Goal: Ask a question

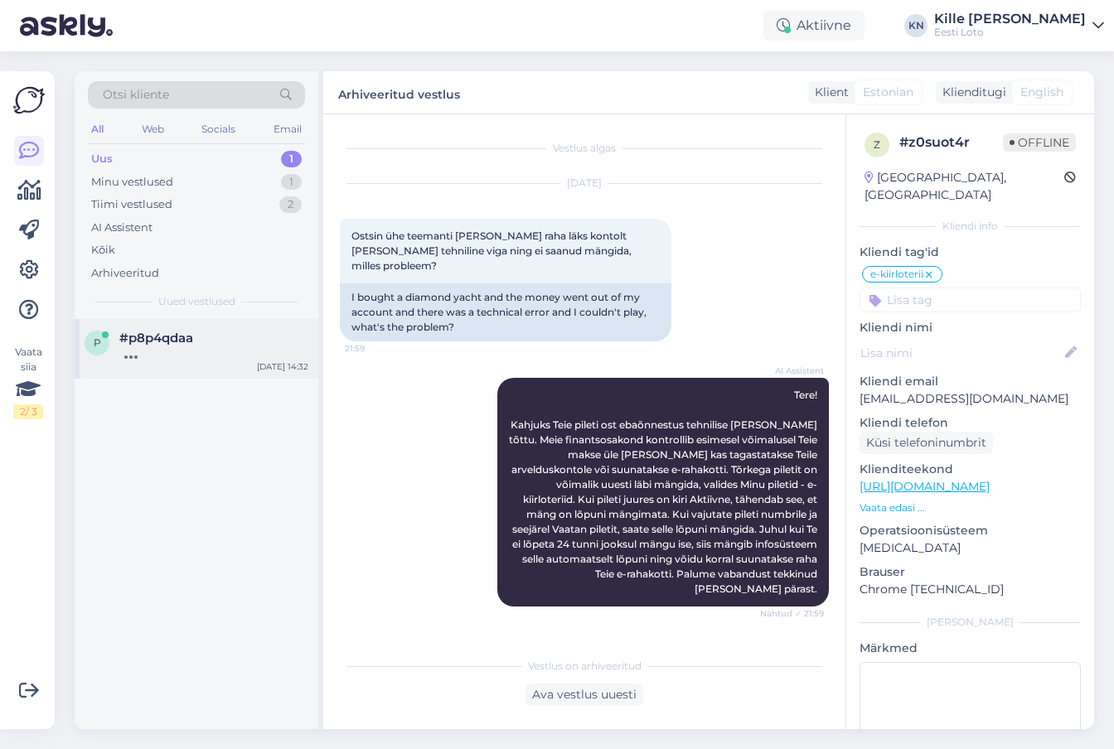
scroll to position [2, 0]
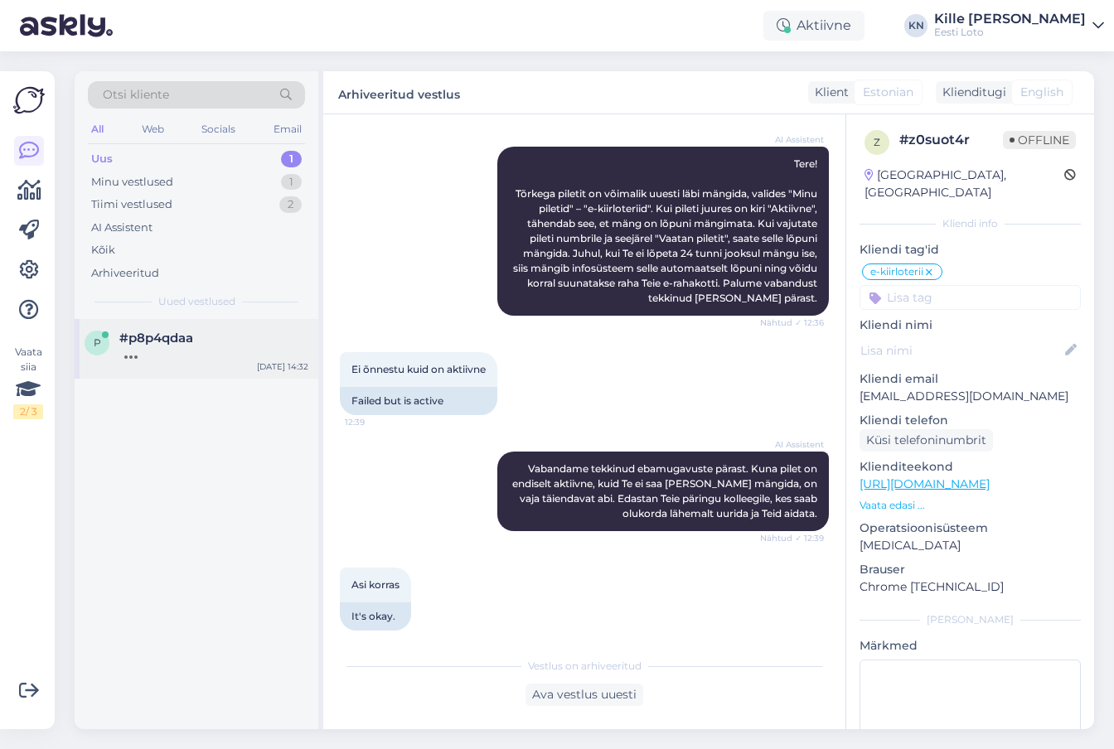
click at [169, 376] on div "p #p8p4qdaa [DATE] 14:32" at bounding box center [197, 349] width 244 height 60
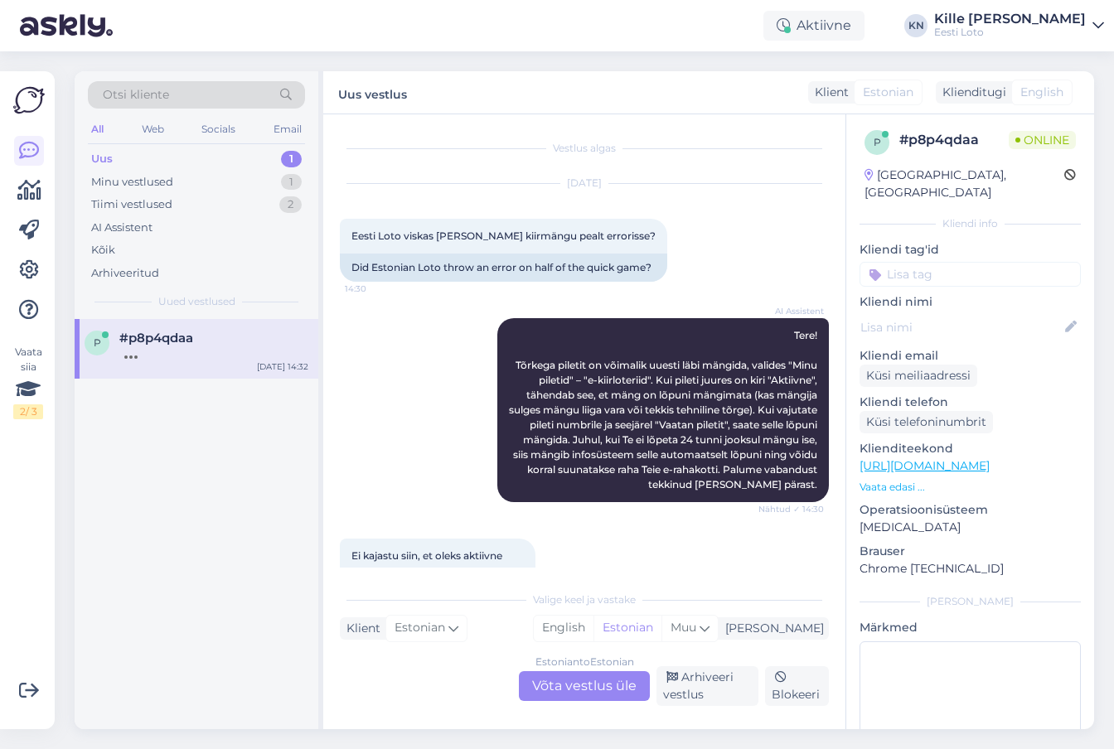
scroll to position [153, 0]
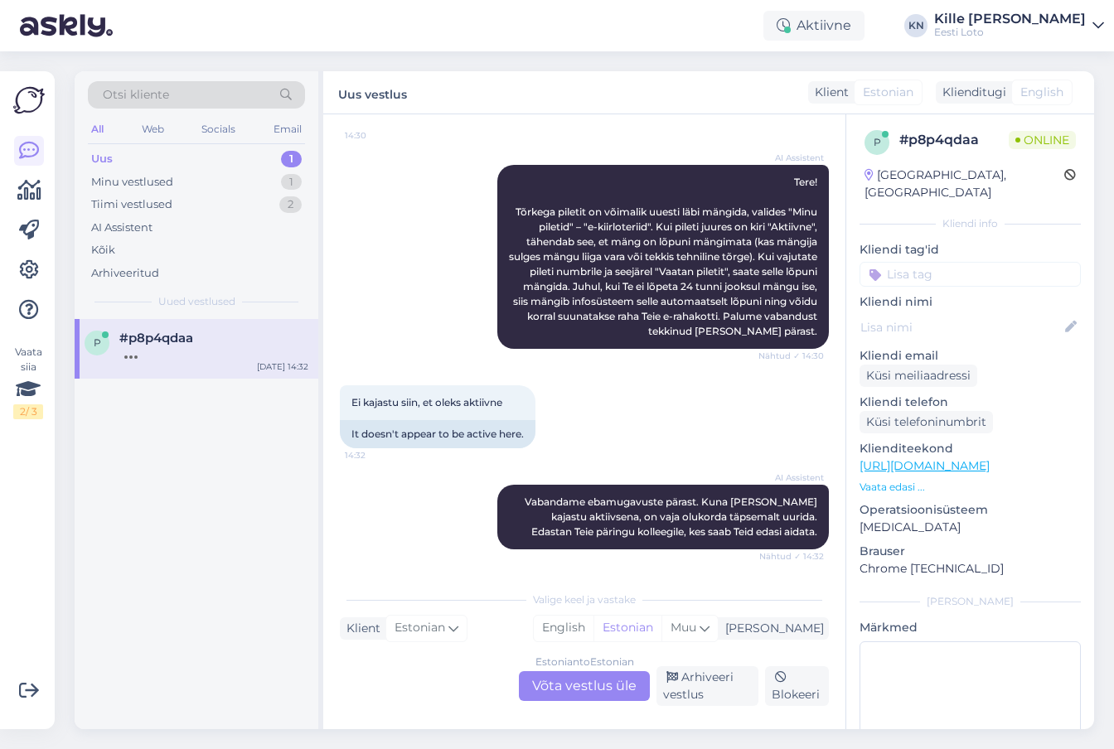
click at [564, 682] on div "Estonian to Estonian Võta vestlus üle" at bounding box center [584, 686] width 131 height 30
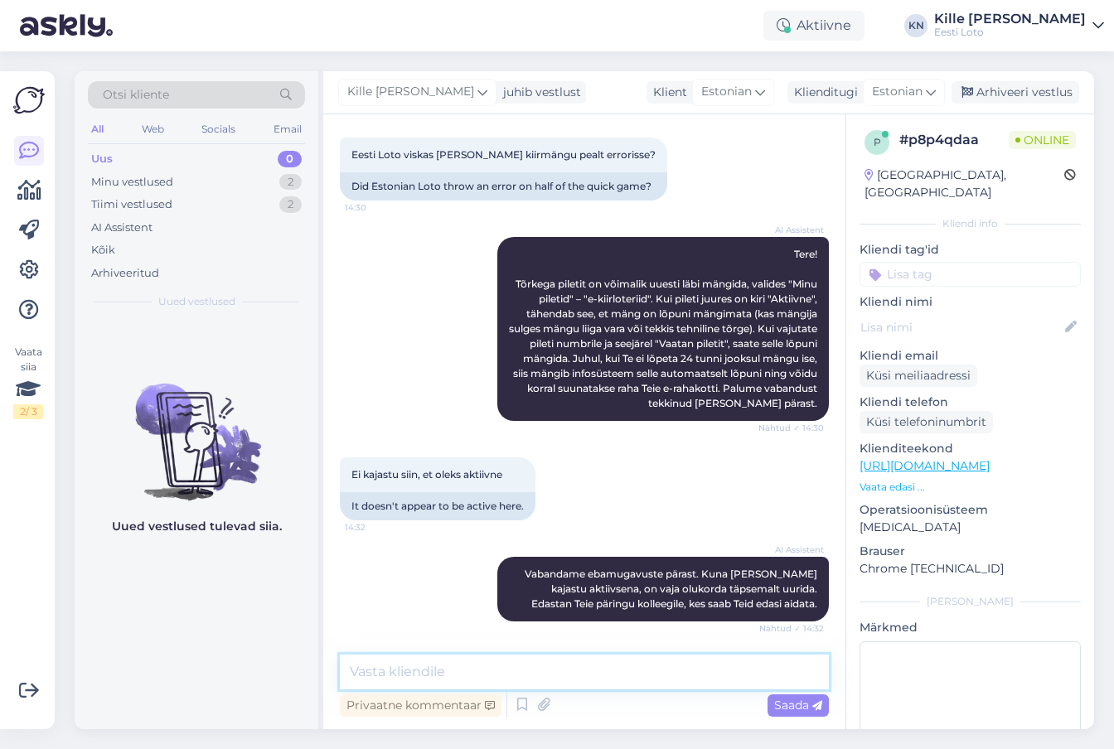
click at [524, 678] on textarea at bounding box center [584, 672] width 489 height 35
type textarea "Täpsemaks kontrollimiseks teatage palun enda isikukood."
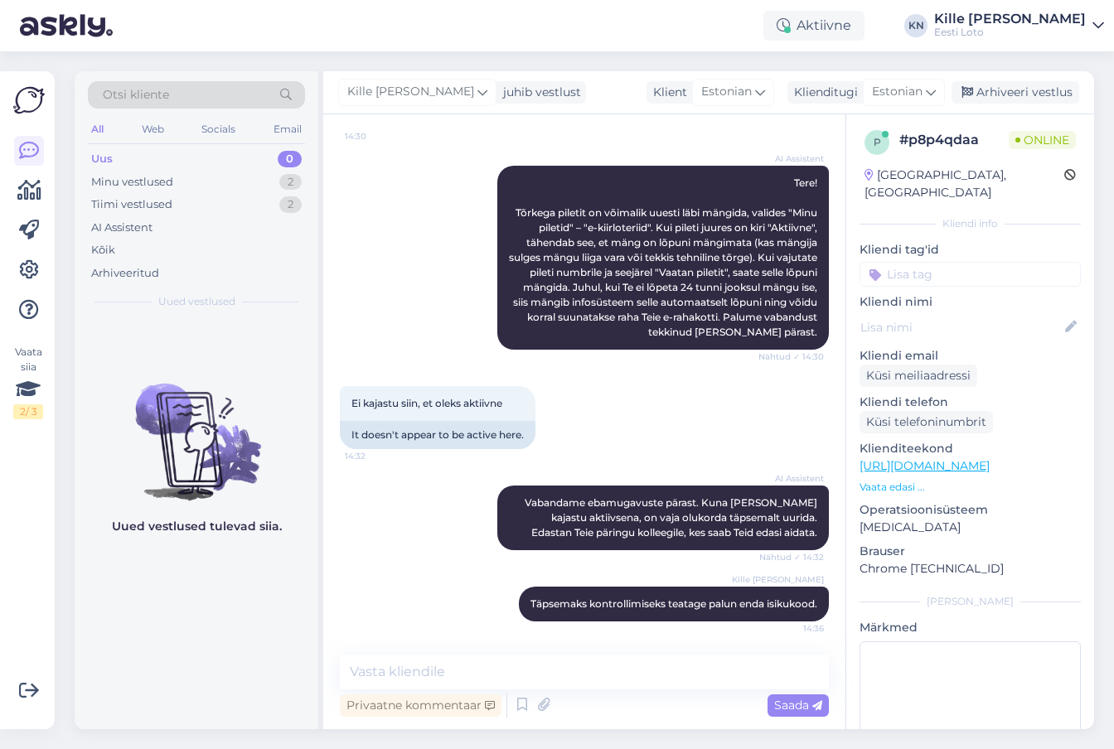
click at [960, 262] on input at bounding box center [970, 274] width 221 height 25
type input "e-kiir"
click at [976, 315] on span "e-kiirloterii" at bounding box center [970, 320] width 53 height 10
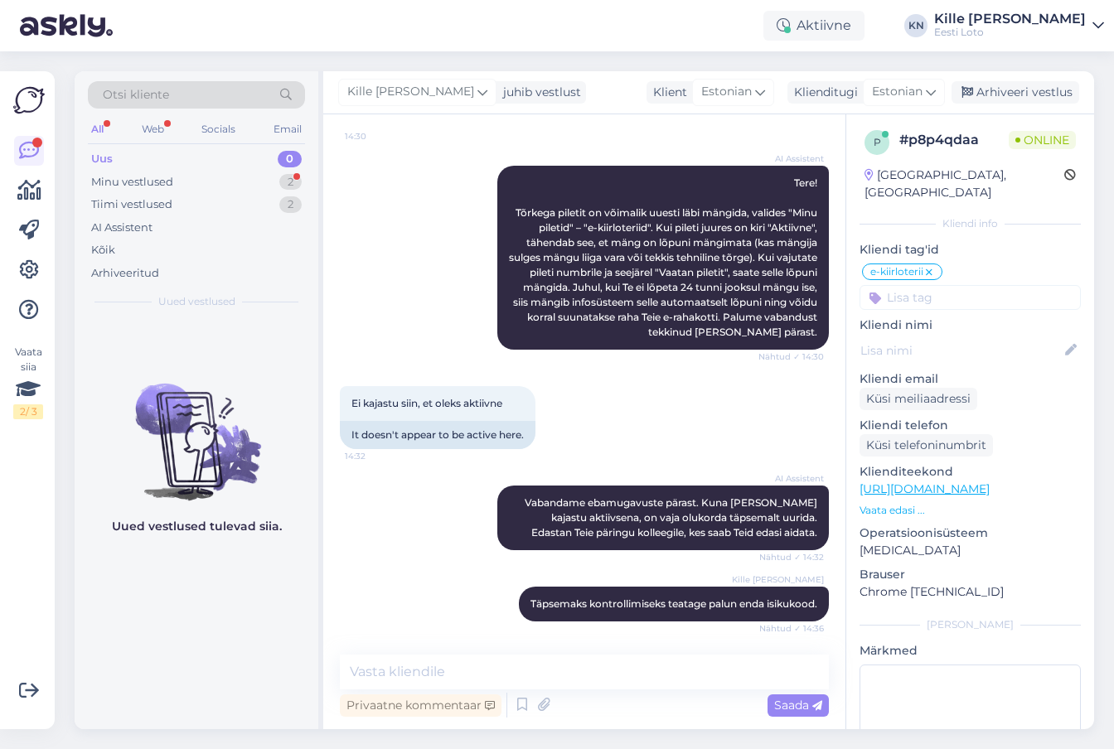
scroll to position [224, 0]
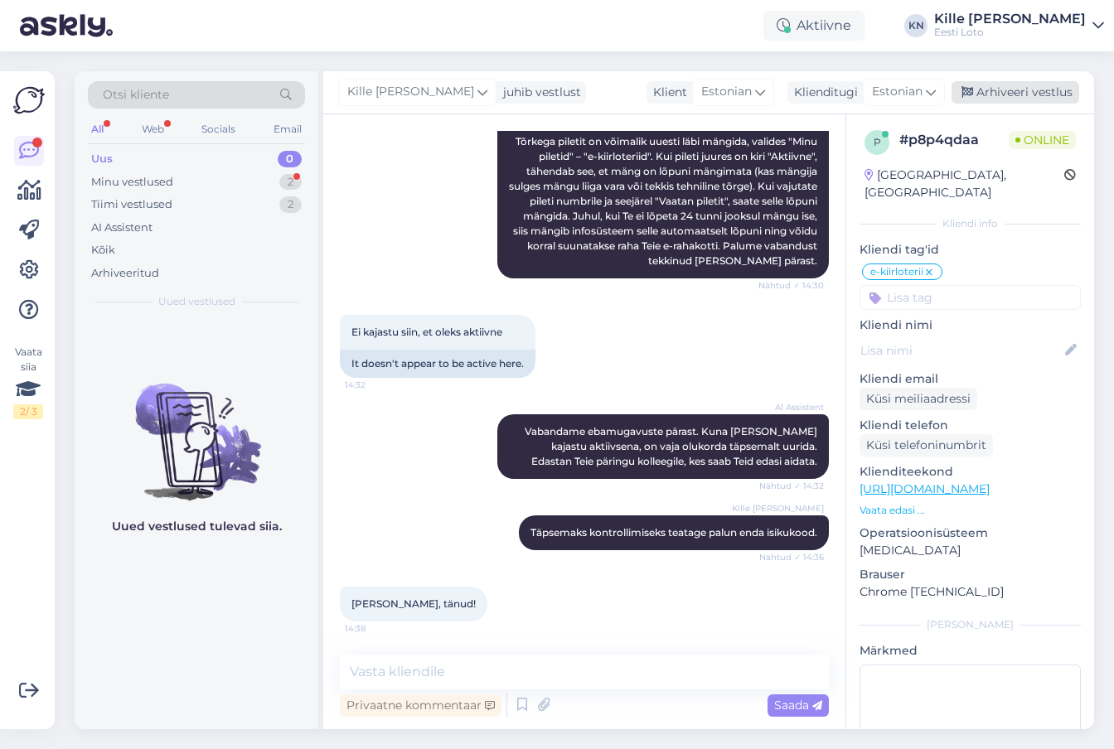
click at [980, 98] on div "Arhiveeri vestlus" at bounding box center [1016, 92] width 128 height 22
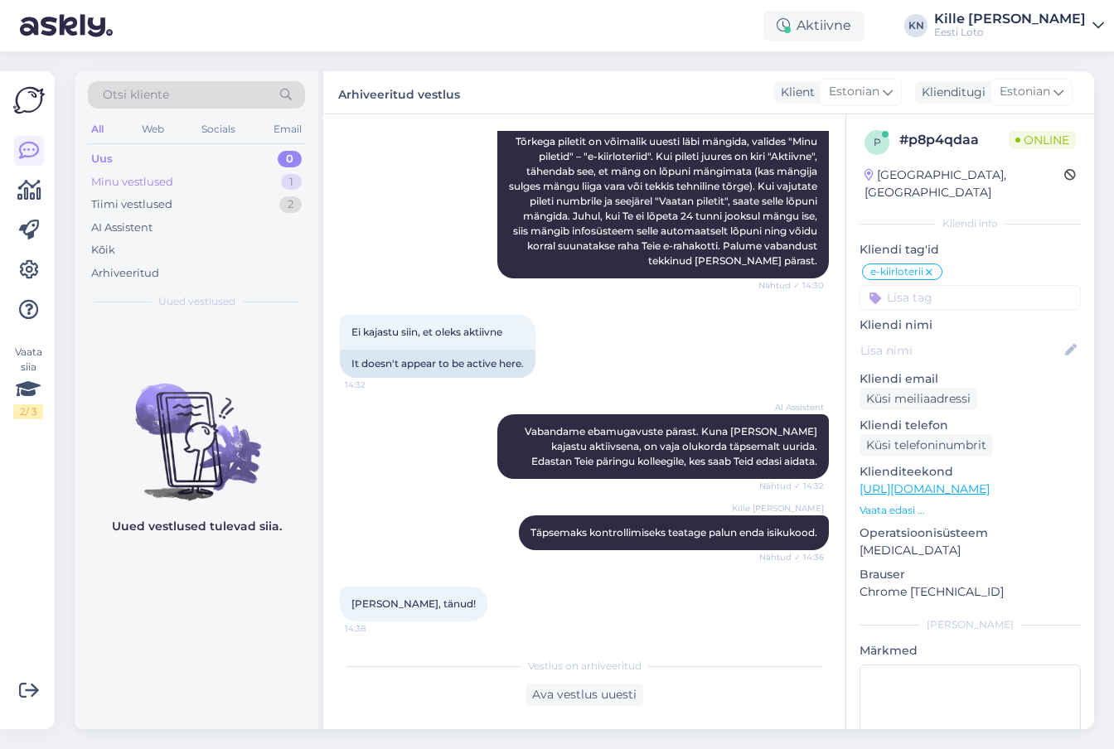
click at [182, 188] on div "Minu vestlused 1" at bounding box center [196, 182] width 217 height 23
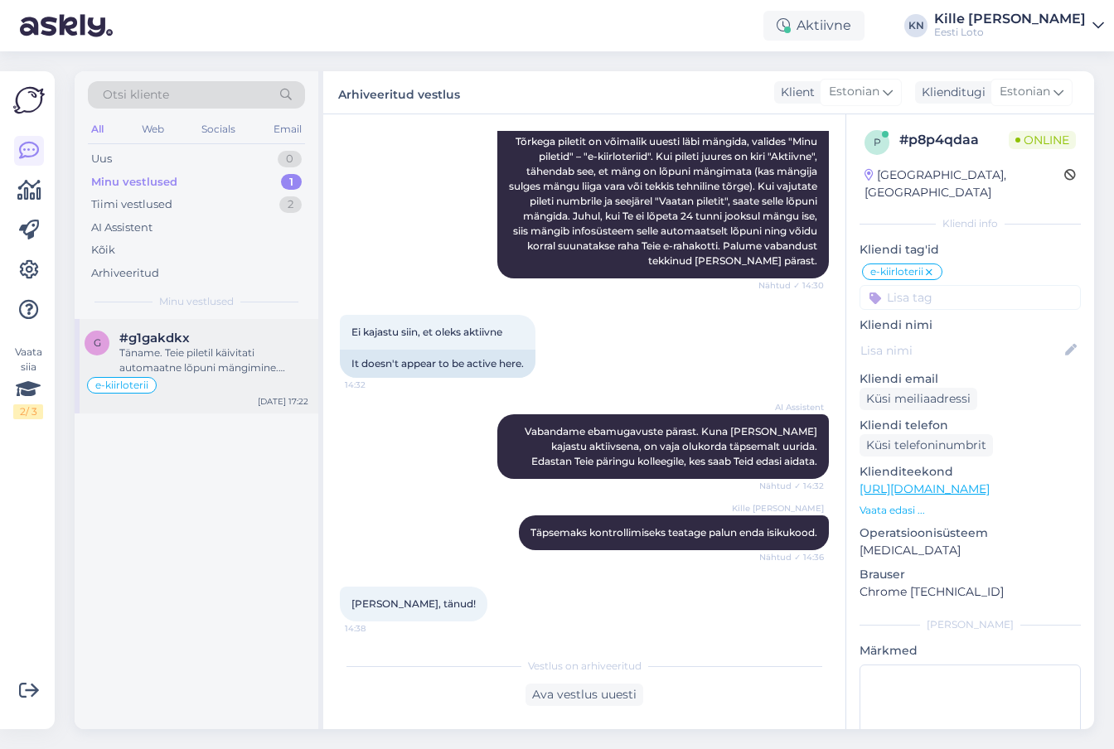
click at [194, 366] on div "Täname. Teie piletil käivitati automaatne lõpuni mängimine. Vabandame võimalike…" at bounding box center [213, 361] width 189 height 30
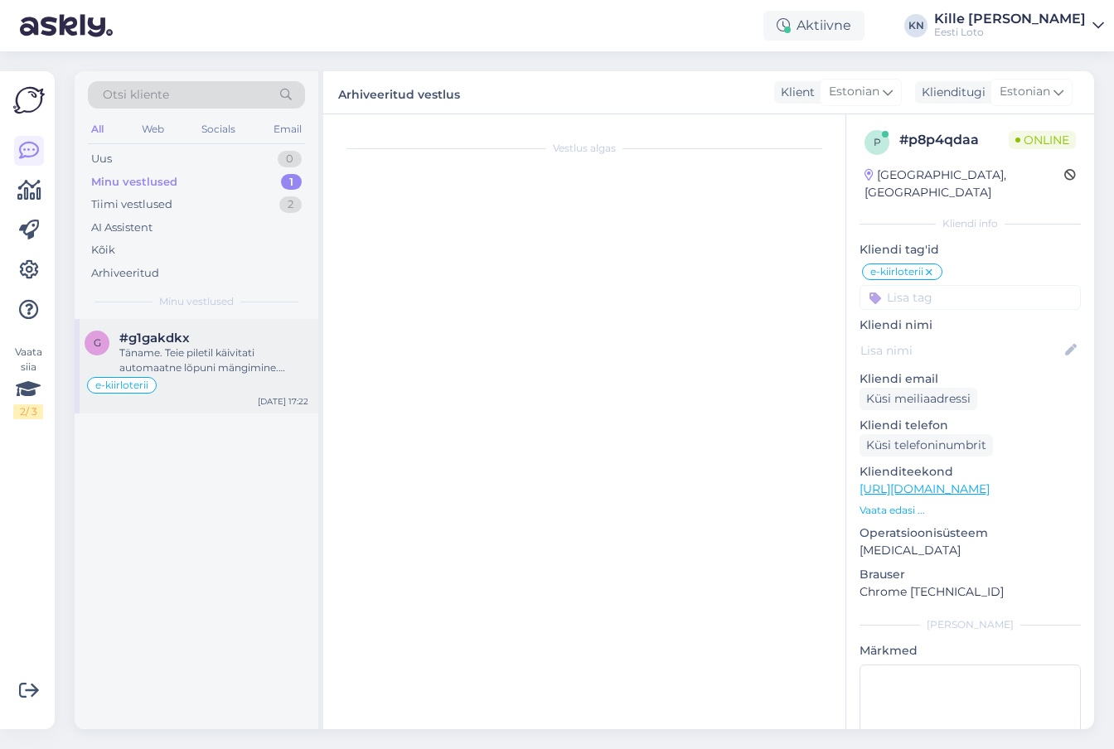
scroll to position [1021, 0]
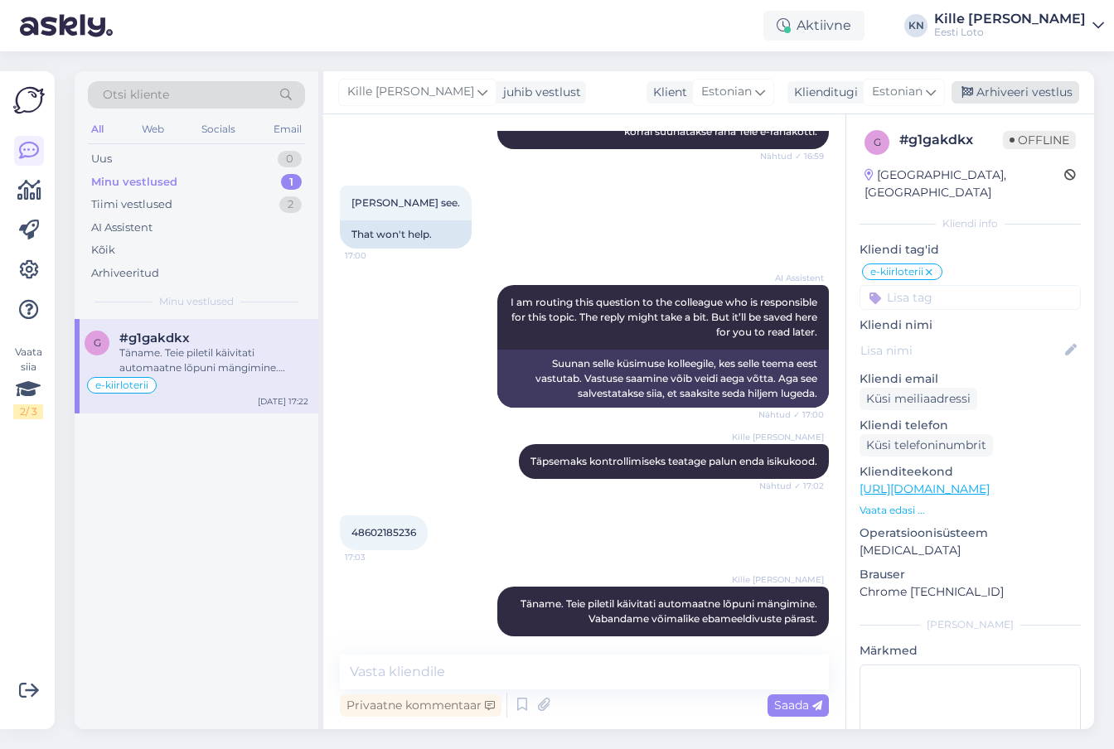
click at [1027, 88] on div "Arhiveeri vestlus" at bounding box center [1016, 92] width 128 height 22
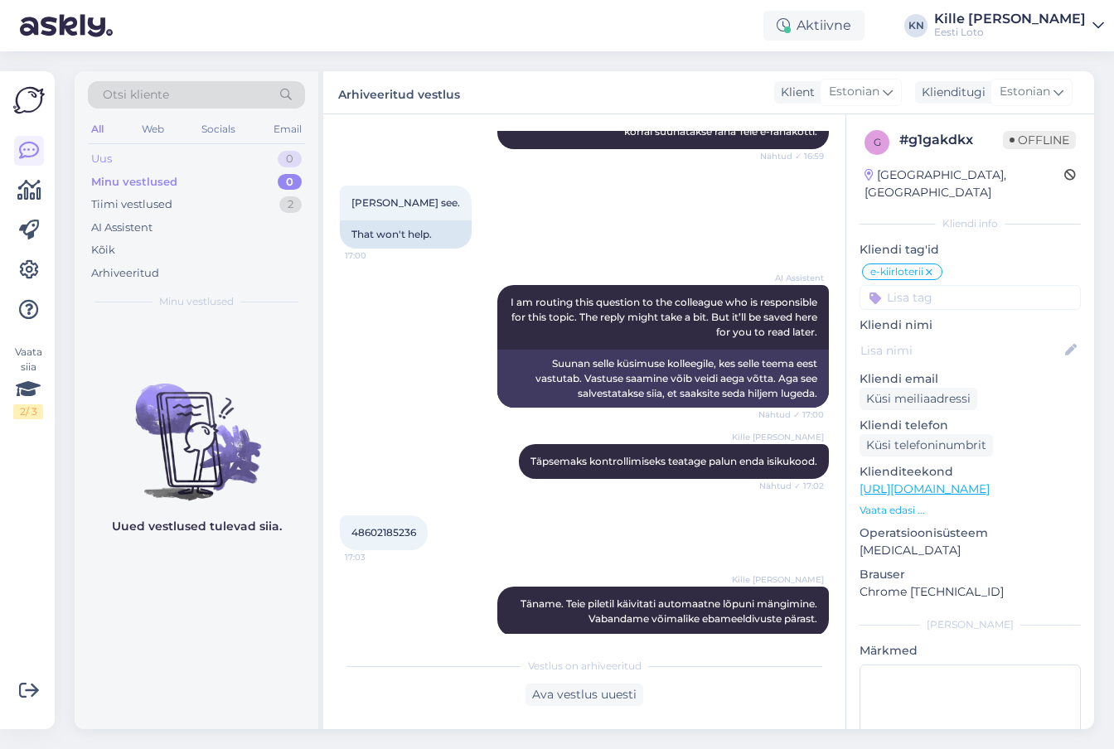
click at [182, 149] on div "Uus 0" at bounding box center [196, 159] width 217 height 23
click at [169, 209] on div "Tiimi vestlused" at bounding box center [131, 204] width 81 height 17
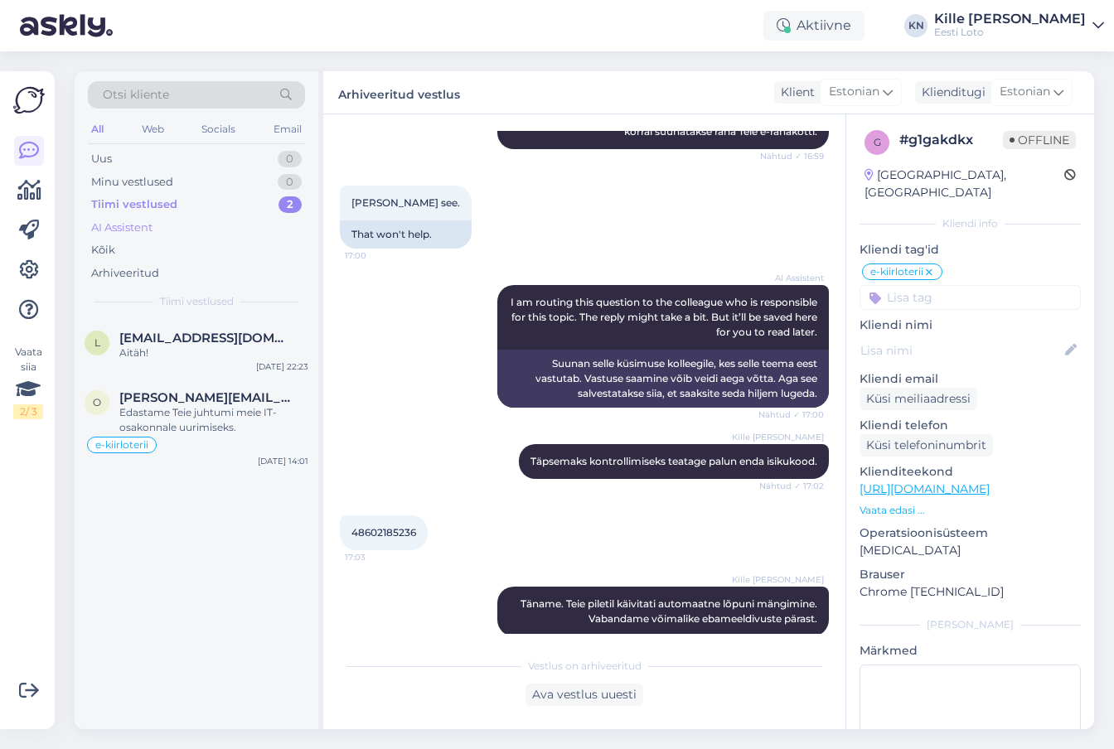
click at [154, 237] on div "AI Assistent" at bounding box center [196, 227] width 217 height 23
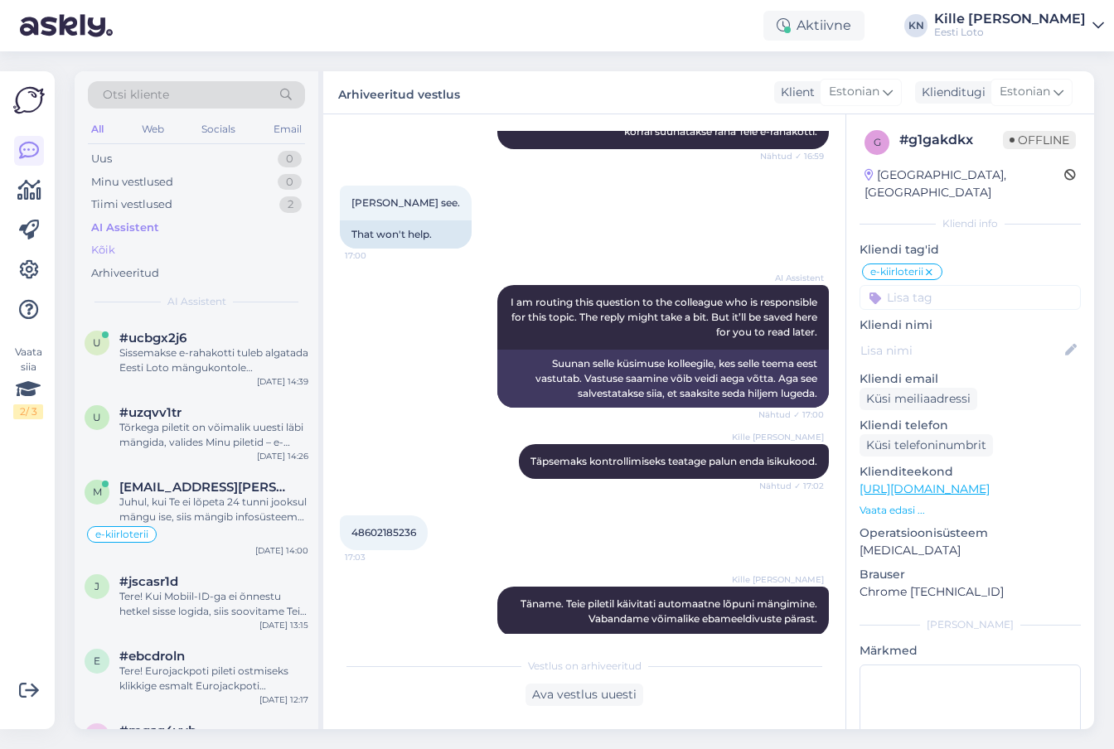
click at [153, 250] on div "Kõik" at bounding box center [196, 250] width 217 height 23
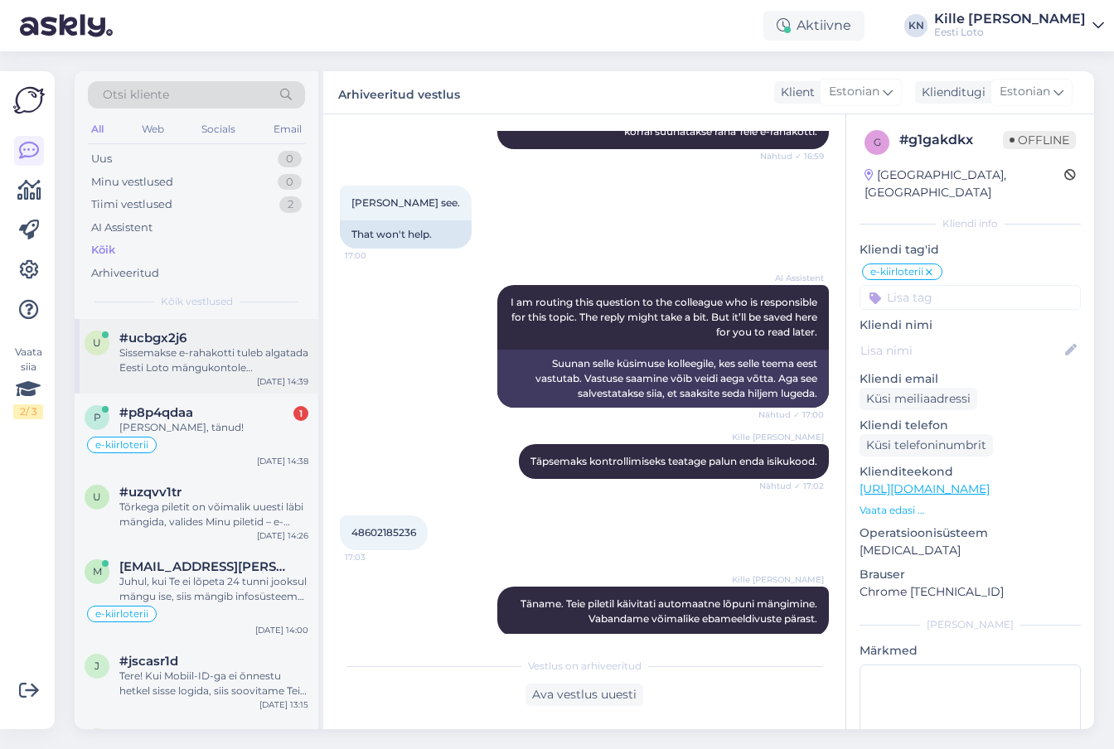
click at [153, 360] on div "Sissemakse e-rahakotti tuleb algatada Eesti Loto mängukontole sisseloginuna, so…" at bounding box center [213, 361] width 189 height 30
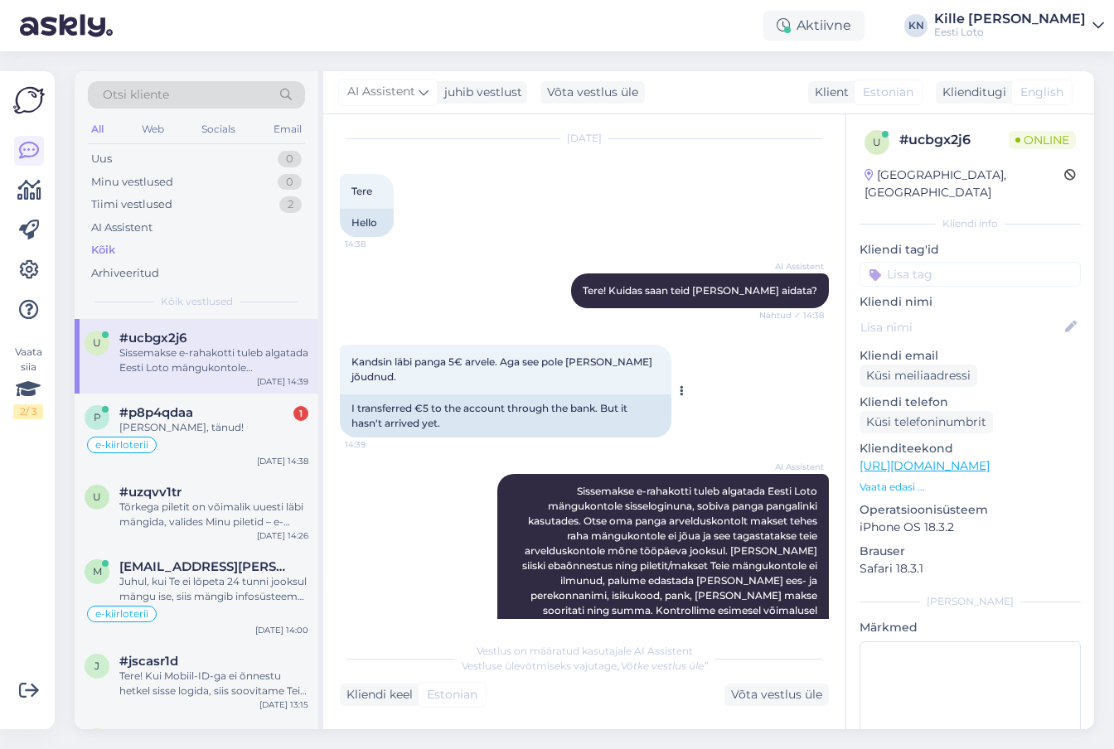
scroll to position [87, 0]
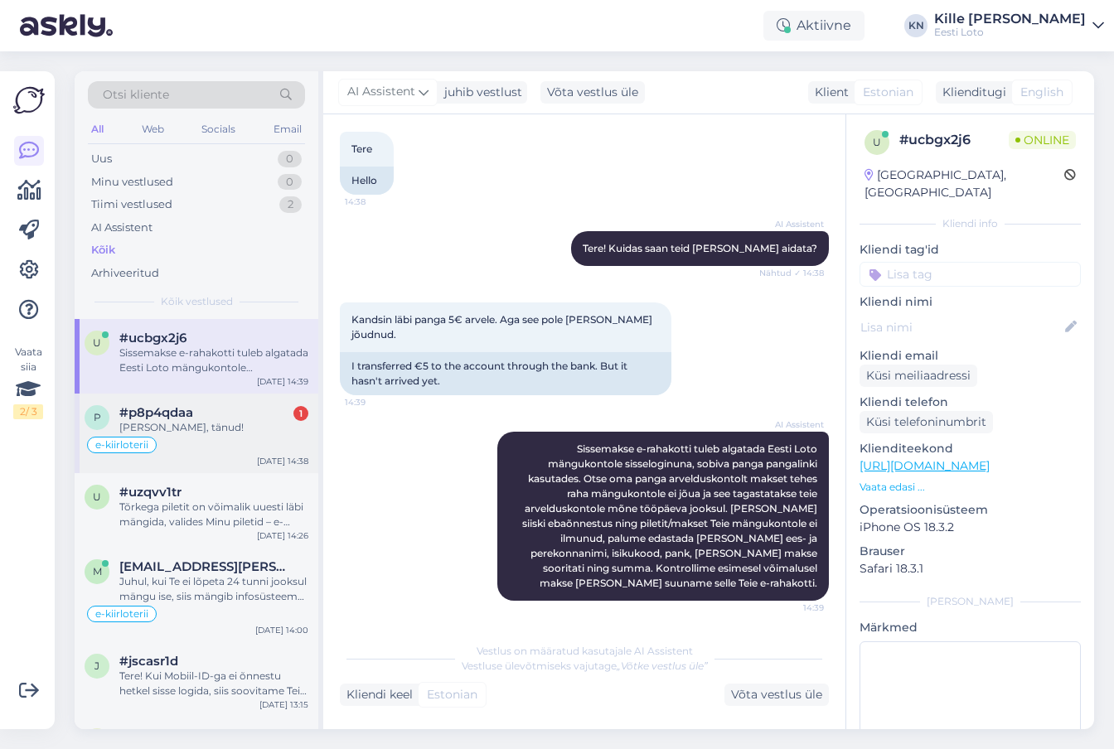
click at [223, 414] on div "#p8p4qdaa 1" at bounding box center [213, 412] width 189 height 15
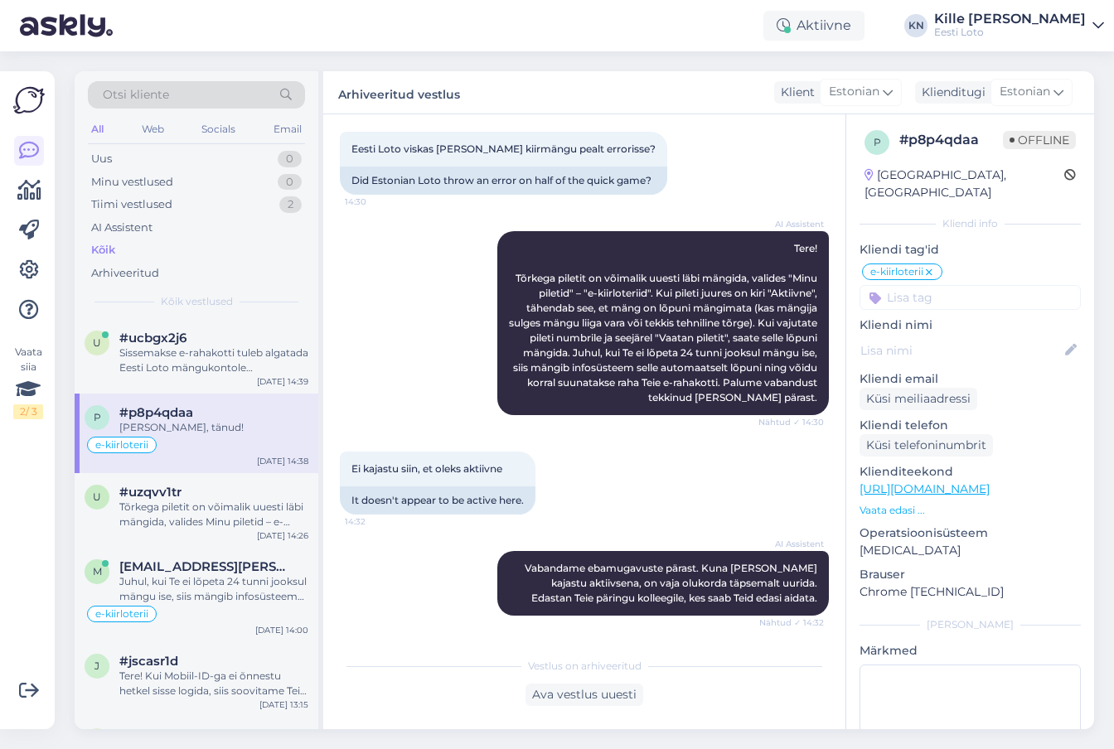
scroll to position [230, 0]
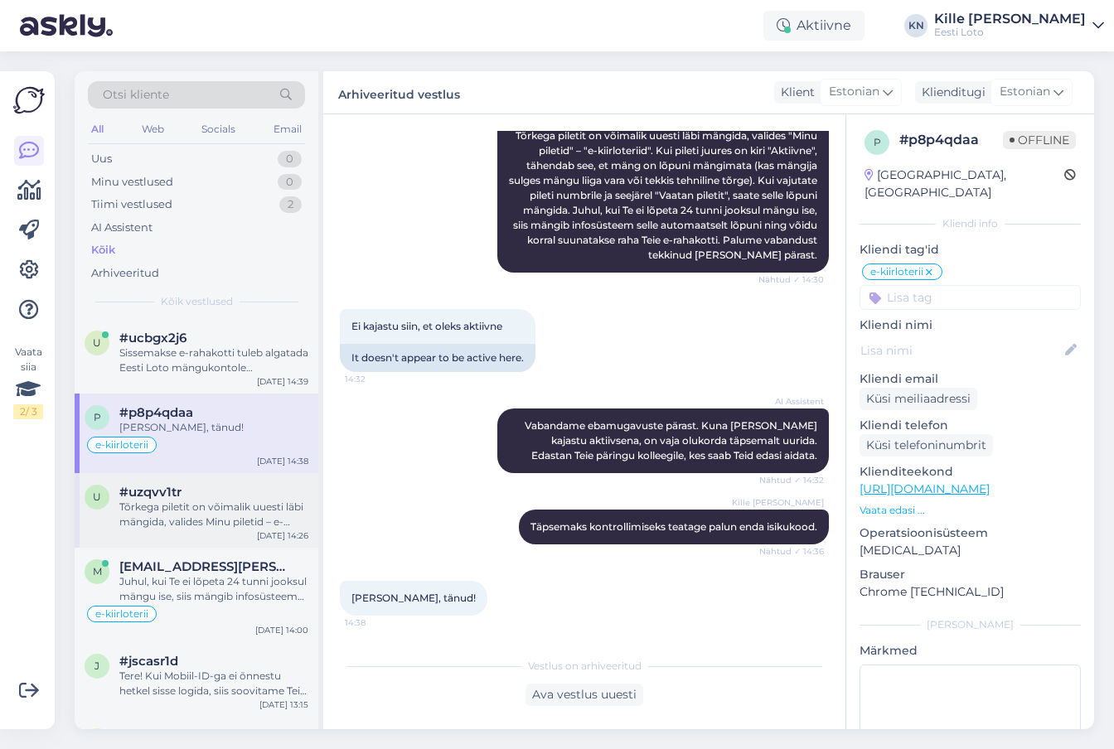
click at [220, 496] on div "#uzqvv1tr" at bounding box center [213, 492] width 189 height 15
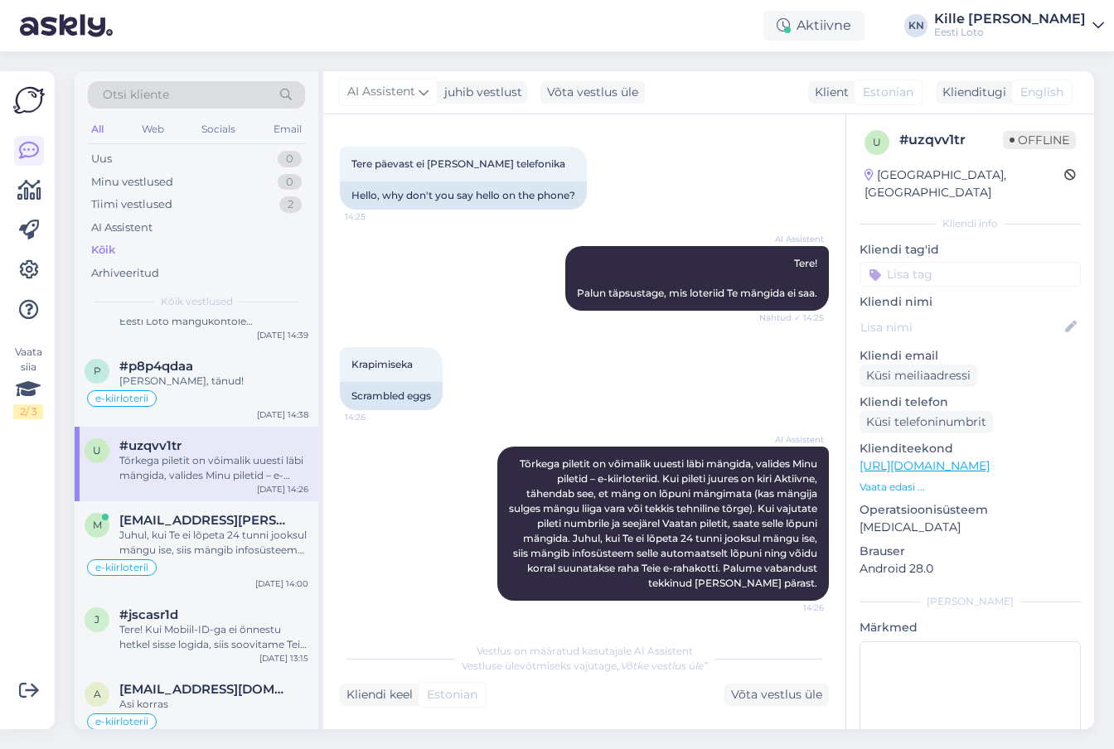
scroll to position [58, 0]
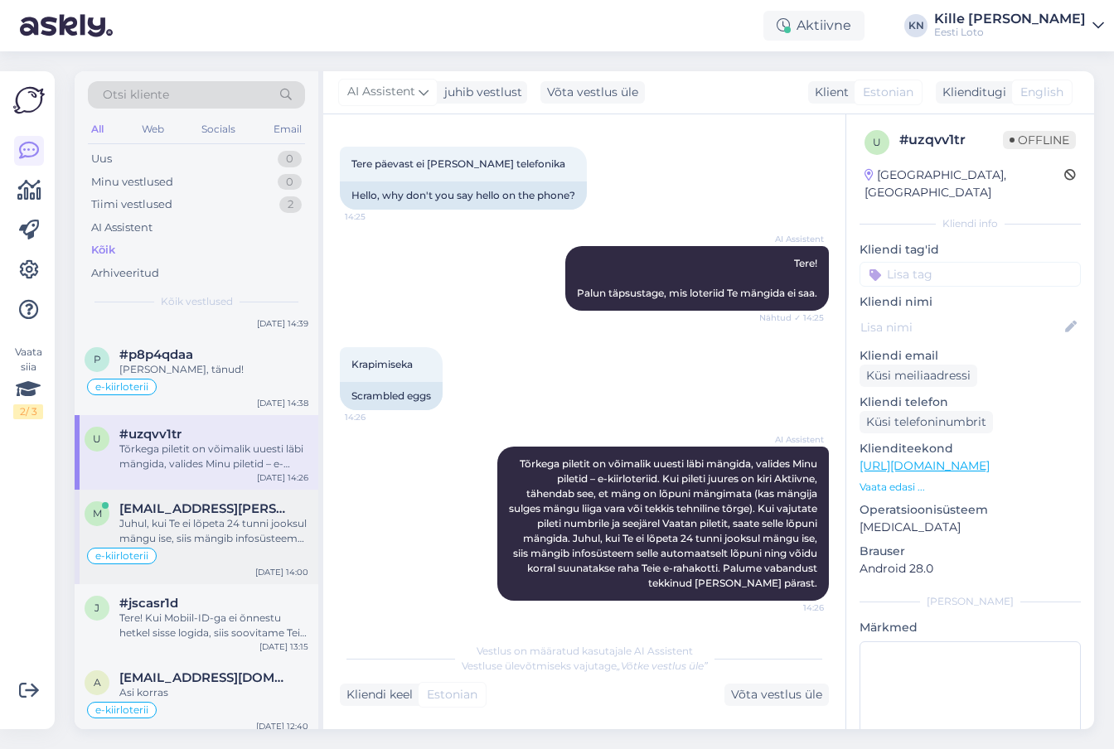
click at [196, 526] on div "Juhul, kui Te ei lõpeta 24 tunni jooksul mängu ise, siis mängib infosüsteem sel…" at bounding box center [213, 531] width 189 height 30
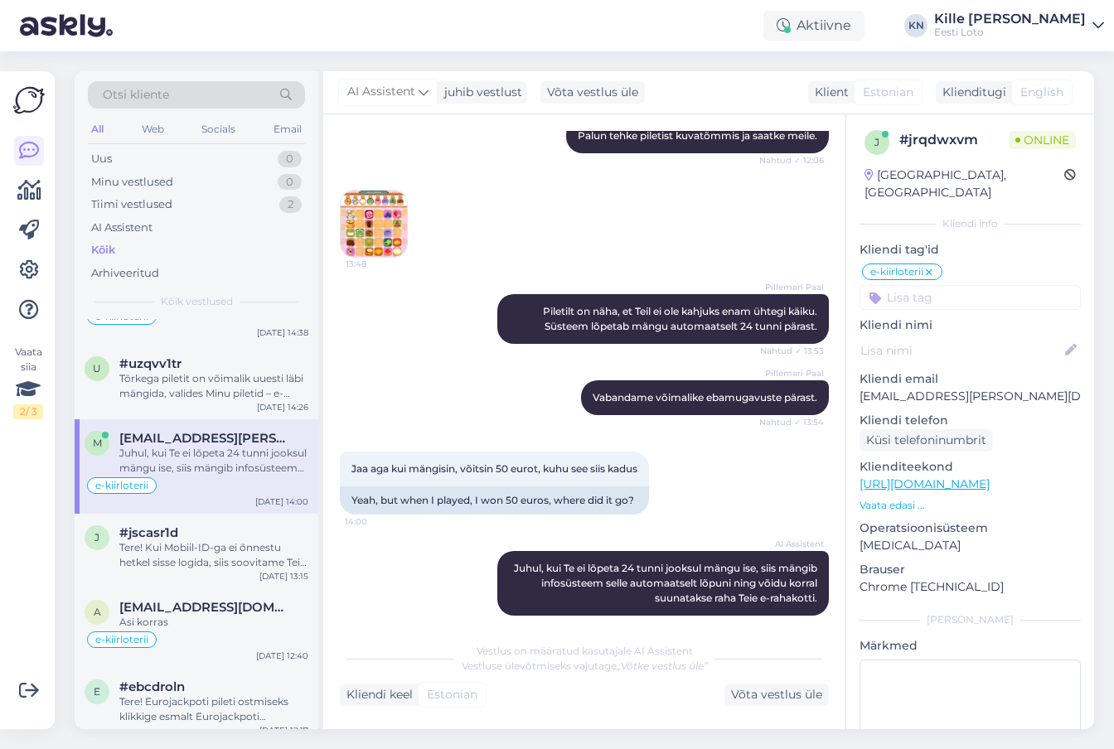
scroll to position [140, 0]
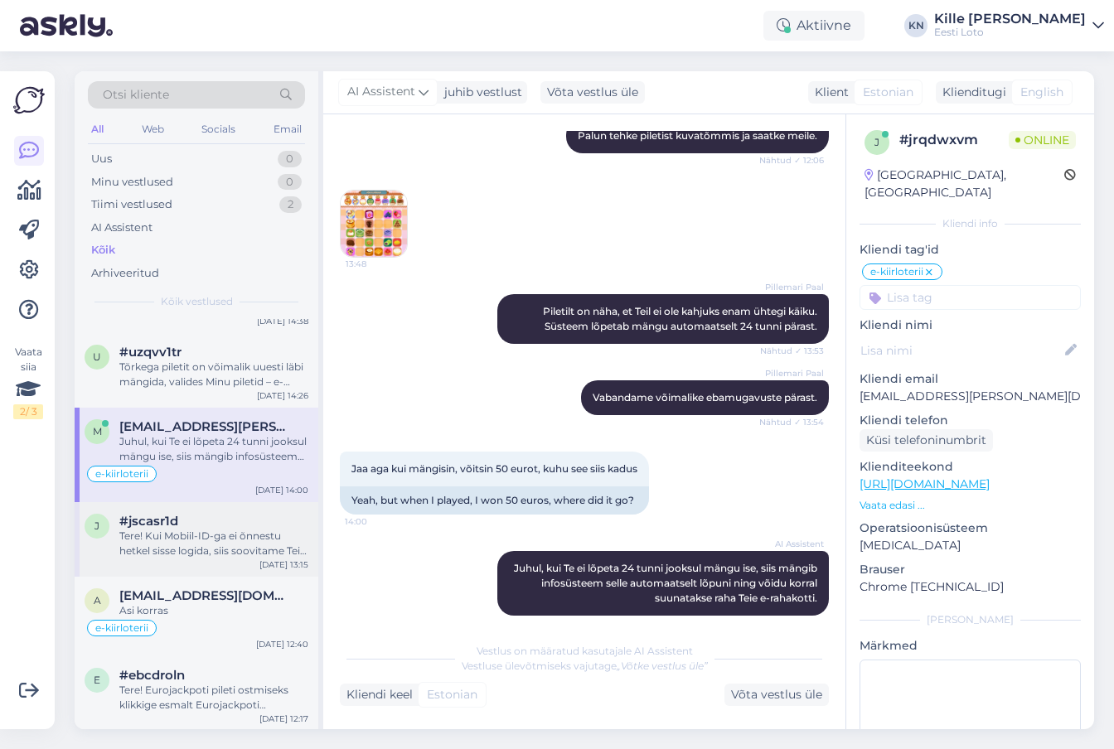
click at [185, 534] on div "Tere! Kui Mobiil-ID-ga ei õnnestu hetkel sisse logida, siis soovitame Teil mäng…" at bounding box center [213, 544] width 189 height 30
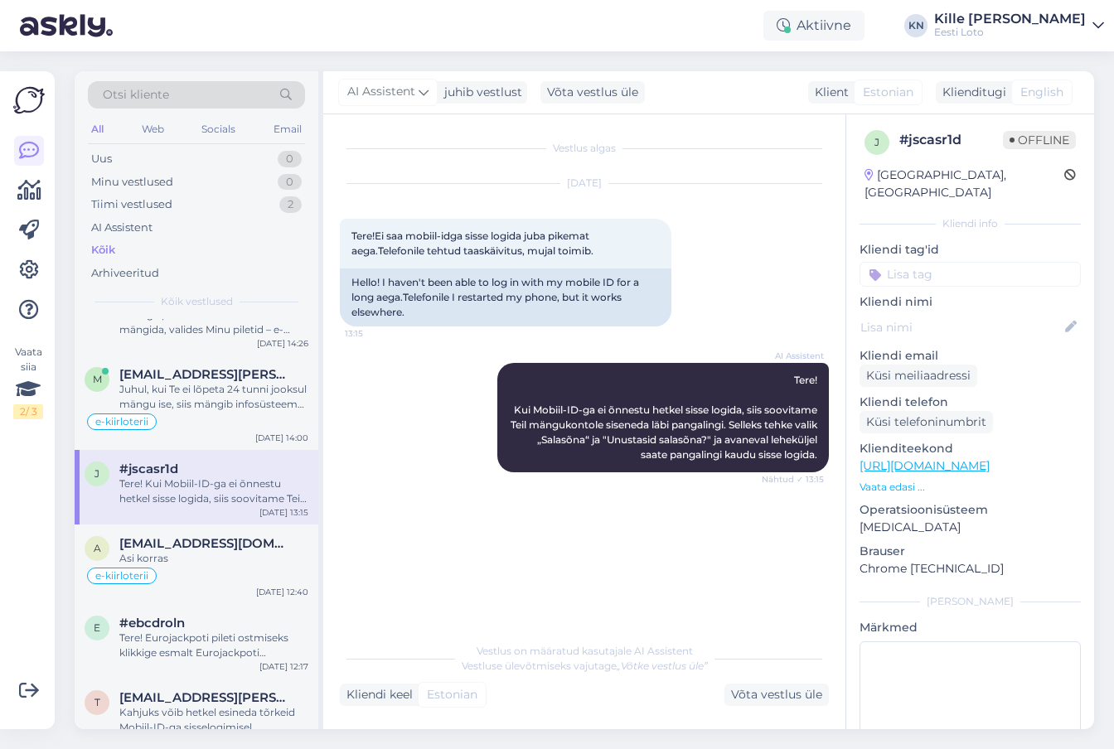
scroll to position [205, 0]
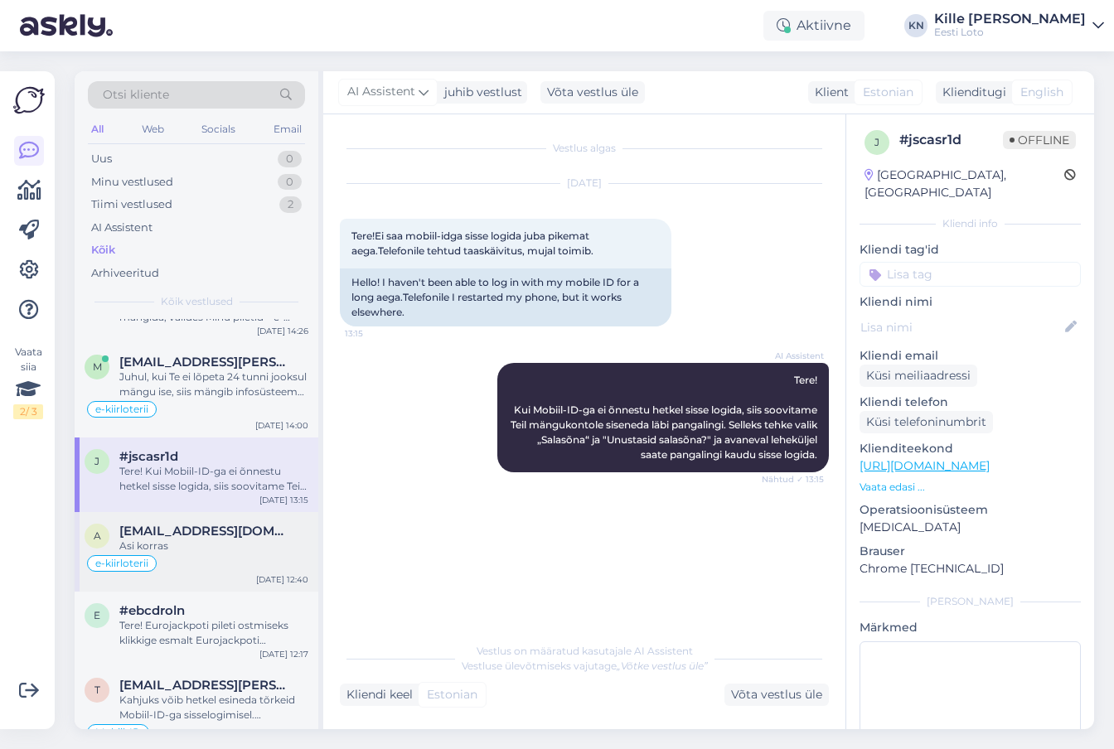
click at [182, 549] on div "Asi korras" at bounding box center [213, 546] width 189 height 15
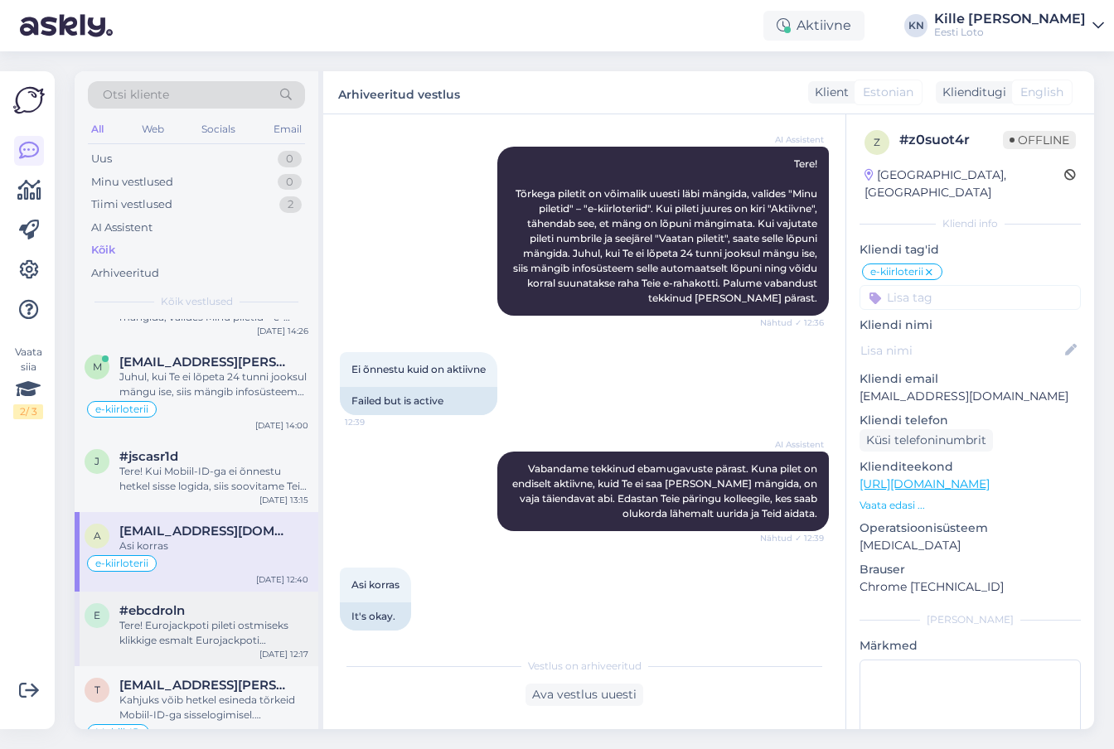
click at [202, 627] on div "Tere! Eurojackpoti pileti ostmiseks klikkige esmalt Eurojackpoti [PERSON_NAME].…" at bounding box center [213, 633] width 189 height 30
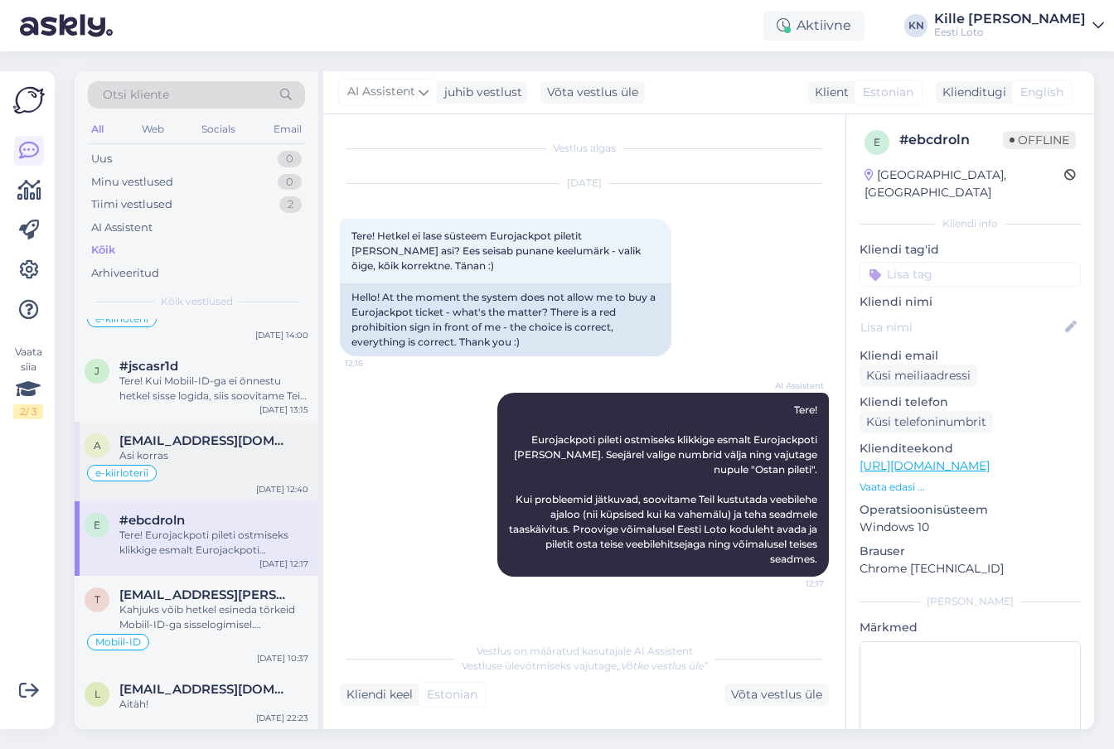
scroll to position [307, 0]
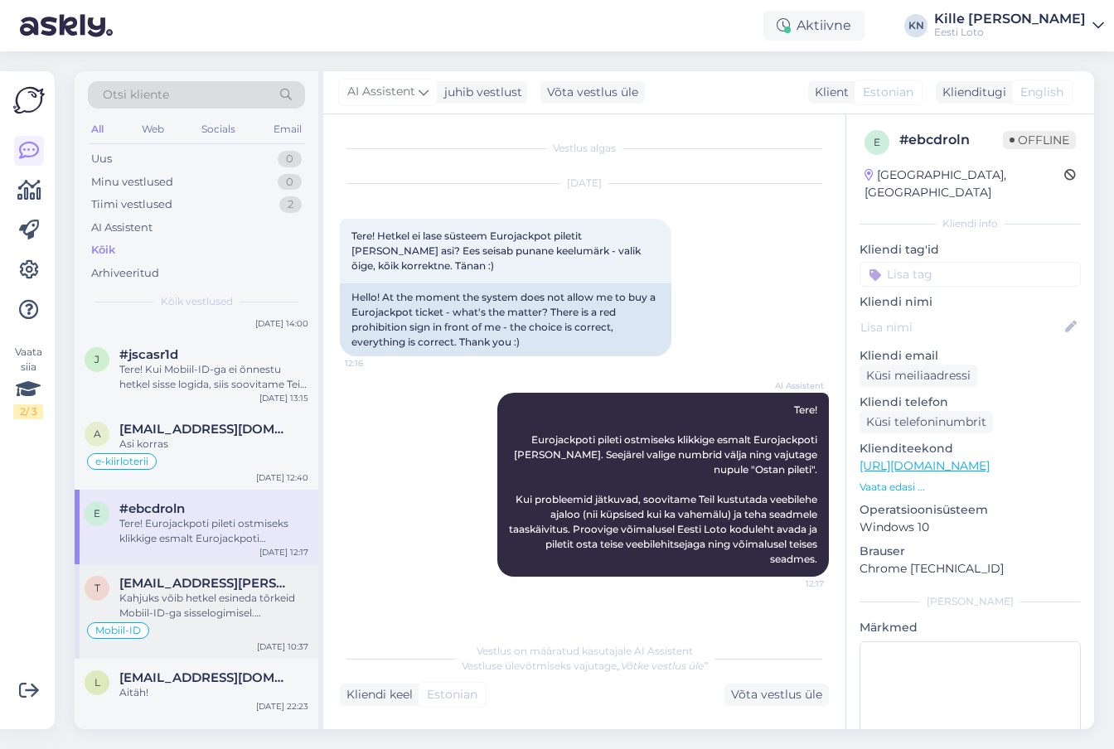
click at [192, 613] on div "Kahjuks võib hetkel esineda tõrkeid Mobiil-ID-ga sisselogimisel. Soovitame kasu…" at bounding box center [213, 606] width 189 height 30
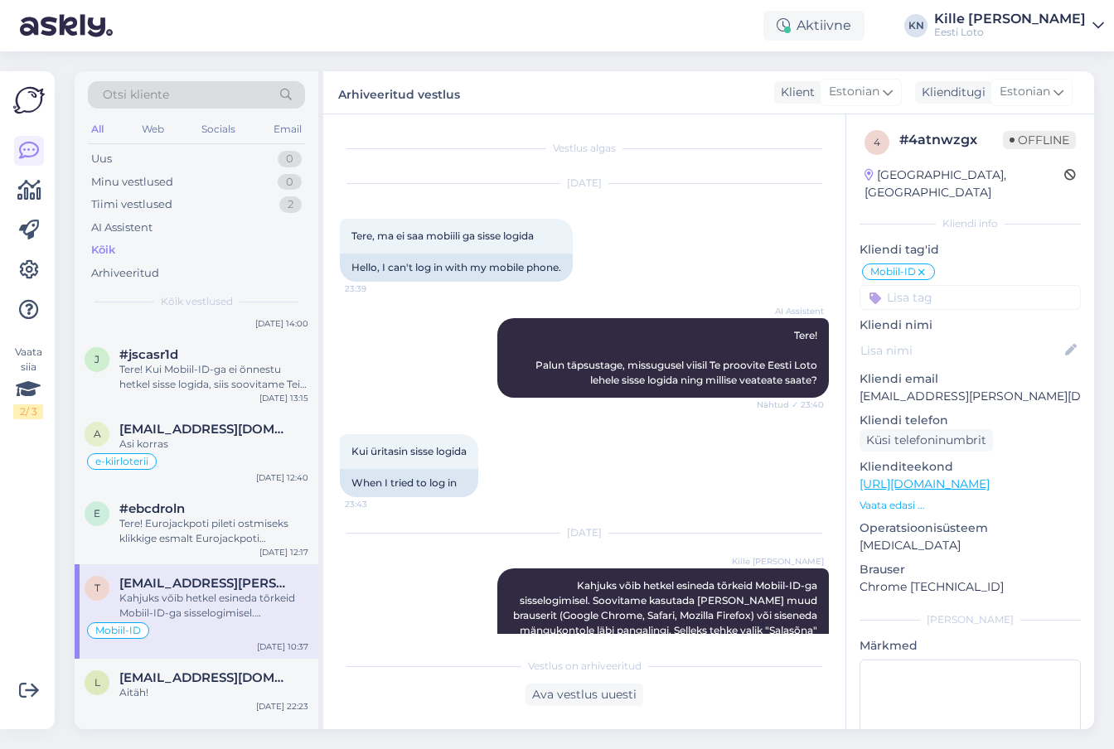
scroll to position [92, 0]
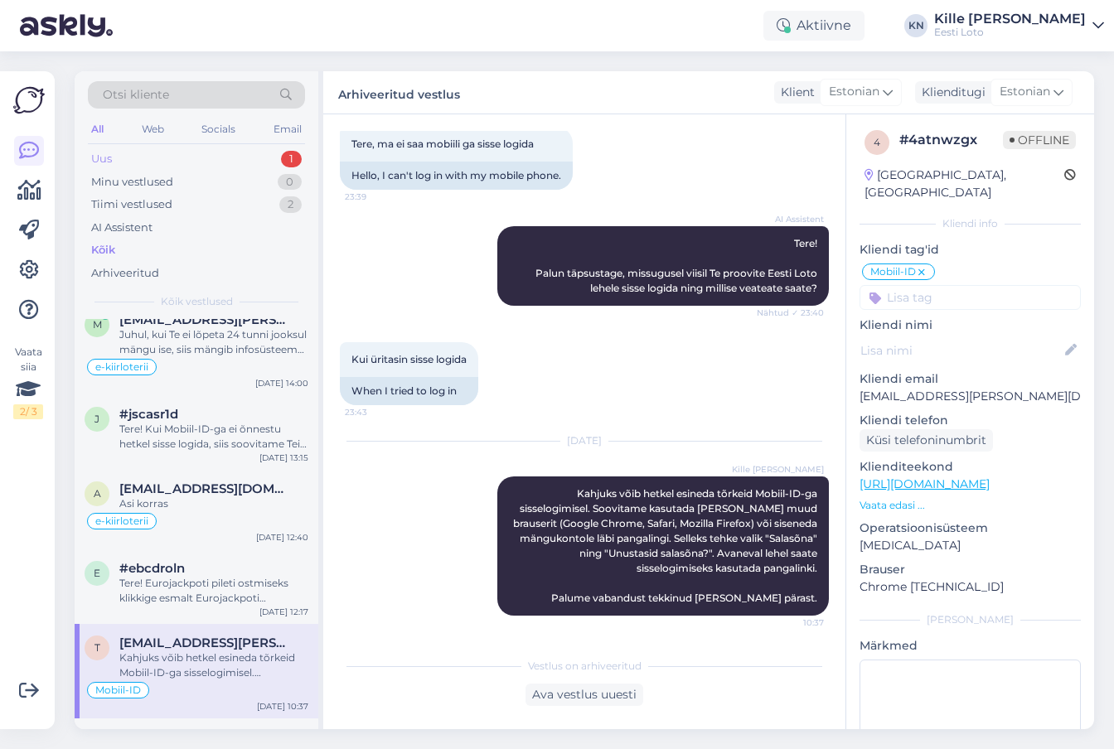
click at [182, 167] on div "Uus 1" at bounding box center [196, 159] width 217 height 23
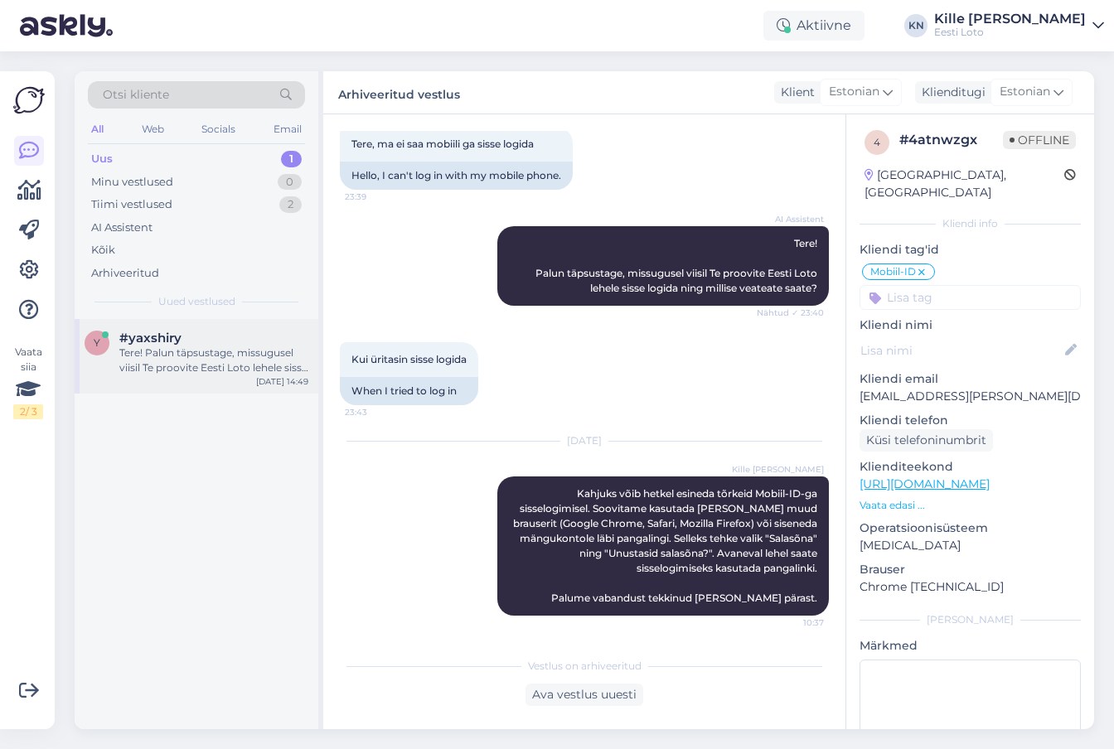
click at [169, 358] on div "Tere! Palun täpsustage, missugusel viisil Te proovite Eesti Loto lehele sisse l…" at bounding box center [213, 361] width 189 height 30
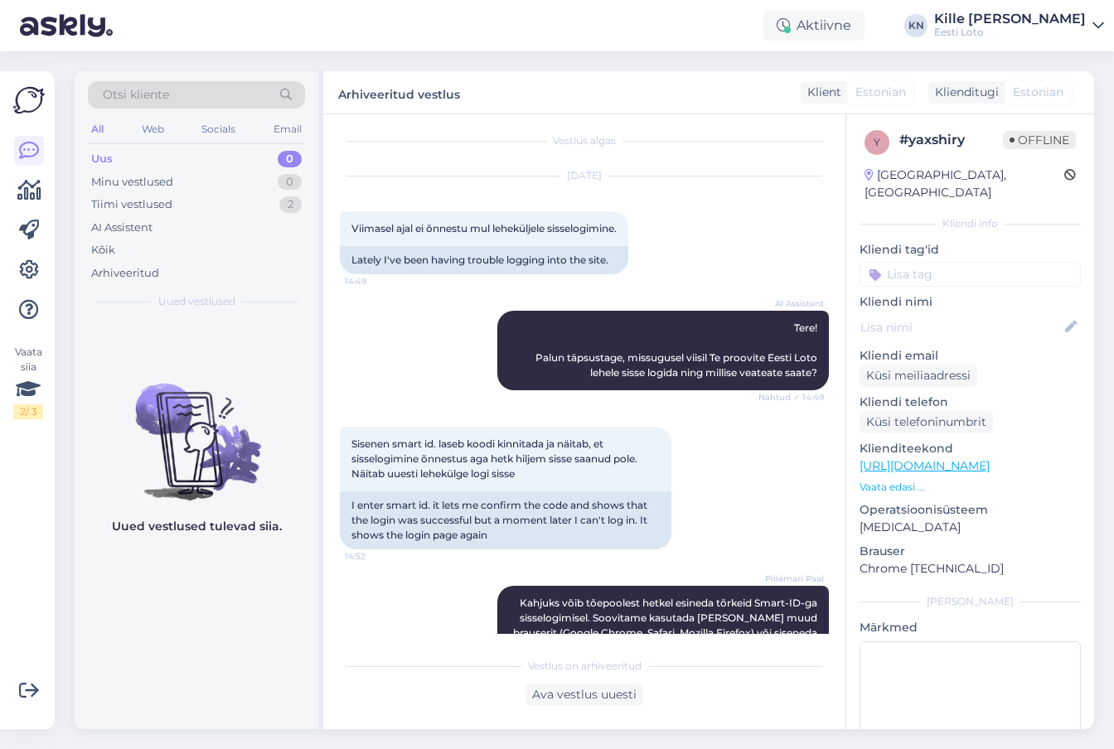
scroll to position [128, 0]
